Goal: Transaction & Acquisition: Register for event/course

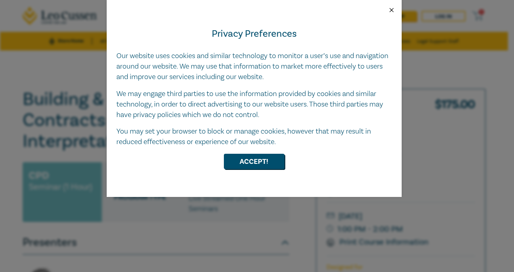
click at [392, 8] on button "Close" at bounding box center [391, 9] width 7 height 7
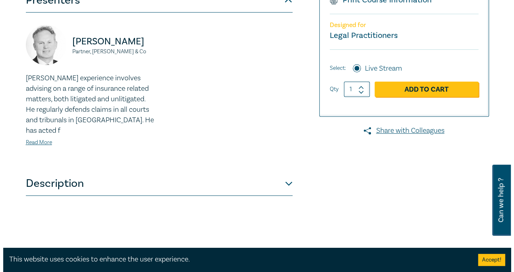
scroll to position [162, 0]
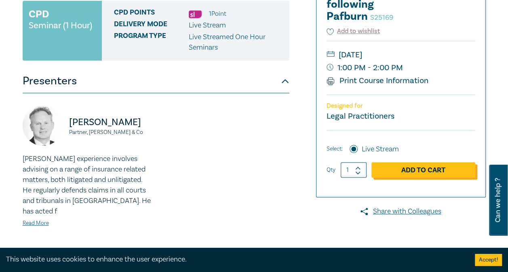
click at [430, 168] on link "Add to Cart" at bounding box center [423, 169] width 104 height 15
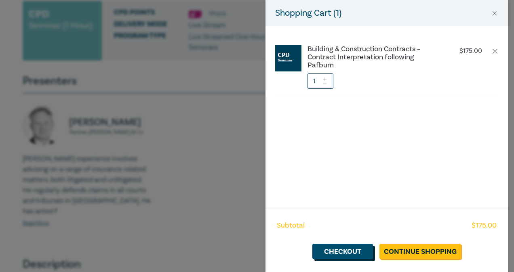
click at [345, 253] on link "Checkout" at bounding box center [342, 251] width 61 height 15
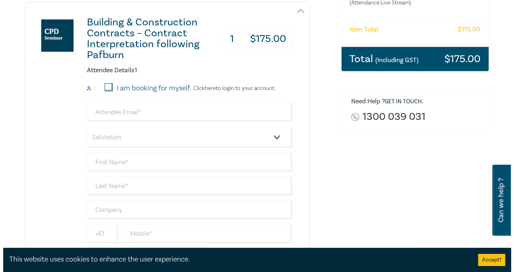
scroll to position [162, 0]
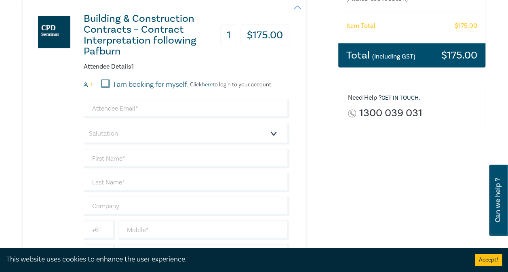
click at [106, 82] on input "I am booking for myself." at bounding box center [105, 84] width 8 height 8
checkbox input "true"
click at [209, 85] on link "here" at bounding box center [207, 84] width 11 height 7
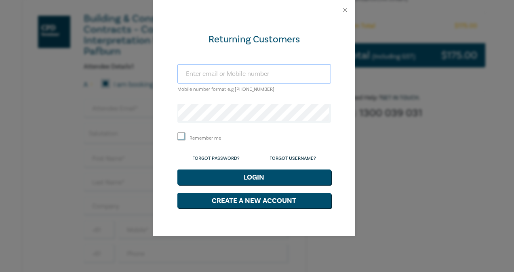
type input "[PERSON_NAME][EMAIL_ADDRESS][DOMAIN_NAME]"
click at [180, 136] on input "Remember me" at bounding box center [181, 137] width 8 height 8
checkbox input "true"
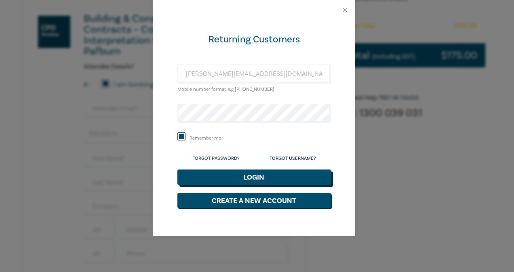
click at [244, 174] on button "Login" at bounding box center [254, 177] width 154 height 15
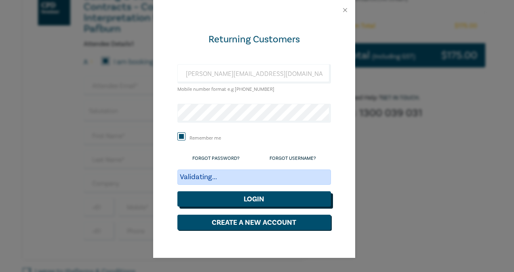
scroll to position [139, 0]
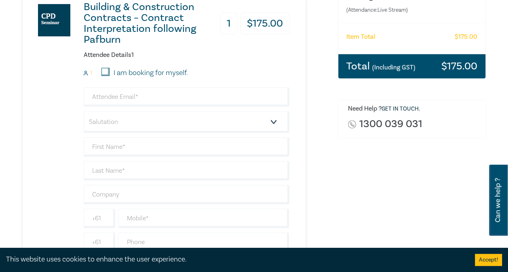
scroll to position [202, 0]
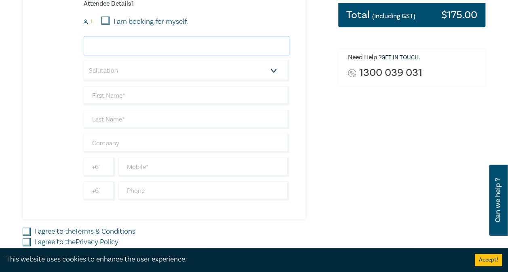
click at [145, 48] on input "email" at bounding box center [187, 45] width 206 height 19
type input "david.dudderidge@barristermelbourne.net.au"
type input "DAVID"
type input "DUDDERIDGE"
type input "David Dudderidge Barrister & Solicitor (Commercial & Construction Law Advocacy)"
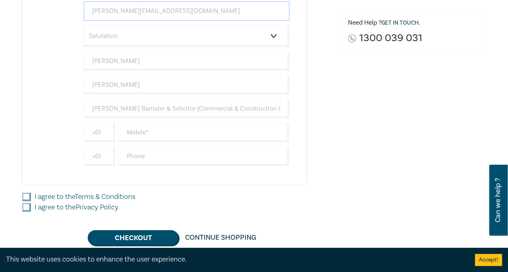
scroll to position [283, 0]
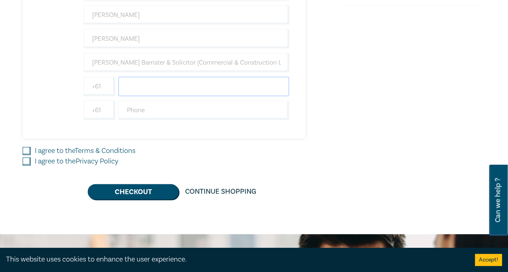
click at [188, 86] on input "text" at bounding box center [203, 86] width 171 height 19
type input "0412621075"
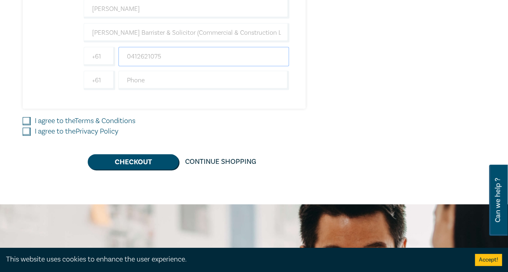
scroll to position [323, 0]
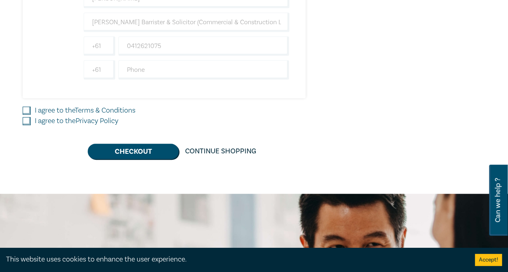
click at [23, 109] on input "I agree to the Terms & Conditions" at bounding box center [27, 111] width 8 height 8
checkbox input "true"
click at [27, 120] on input "I agree to the Privacy Policy" at bounding box center [27, 121] width 8 height 8
checkbox input "true"
click at [141, 148] on button "Checkout" at bounding box center [133, 151] width 91 height 15
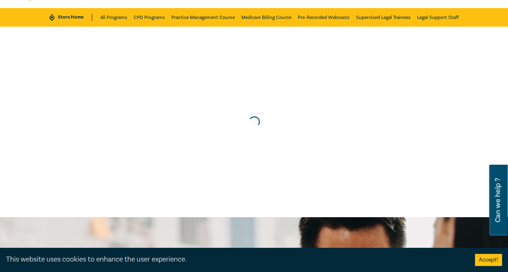
scroll to position [0, 0]
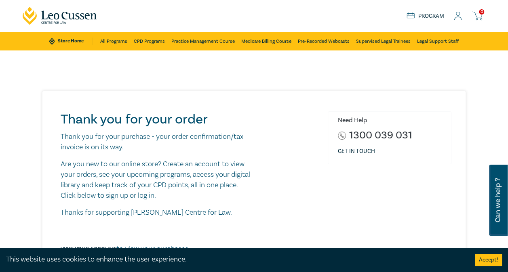
click at [461, 17] on icon at bounding box center [458, 16] width 8 height 8
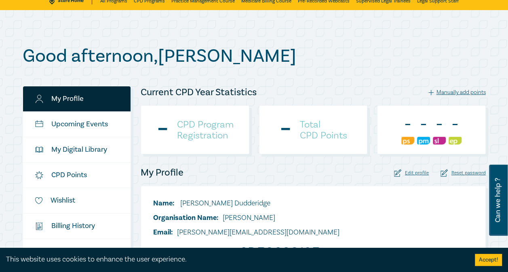
scroll to position [202, 0]
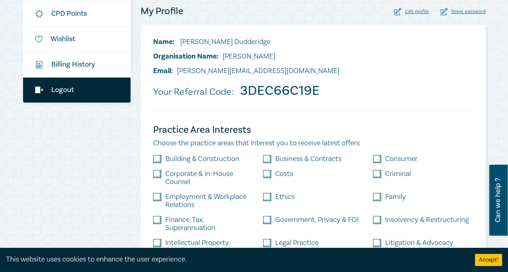
click at [80, 93] on link "Logout" at bounding box center [77, 90] width 108 height 25
